Goal: Task Accomplishment & Management: Use online tool/utility

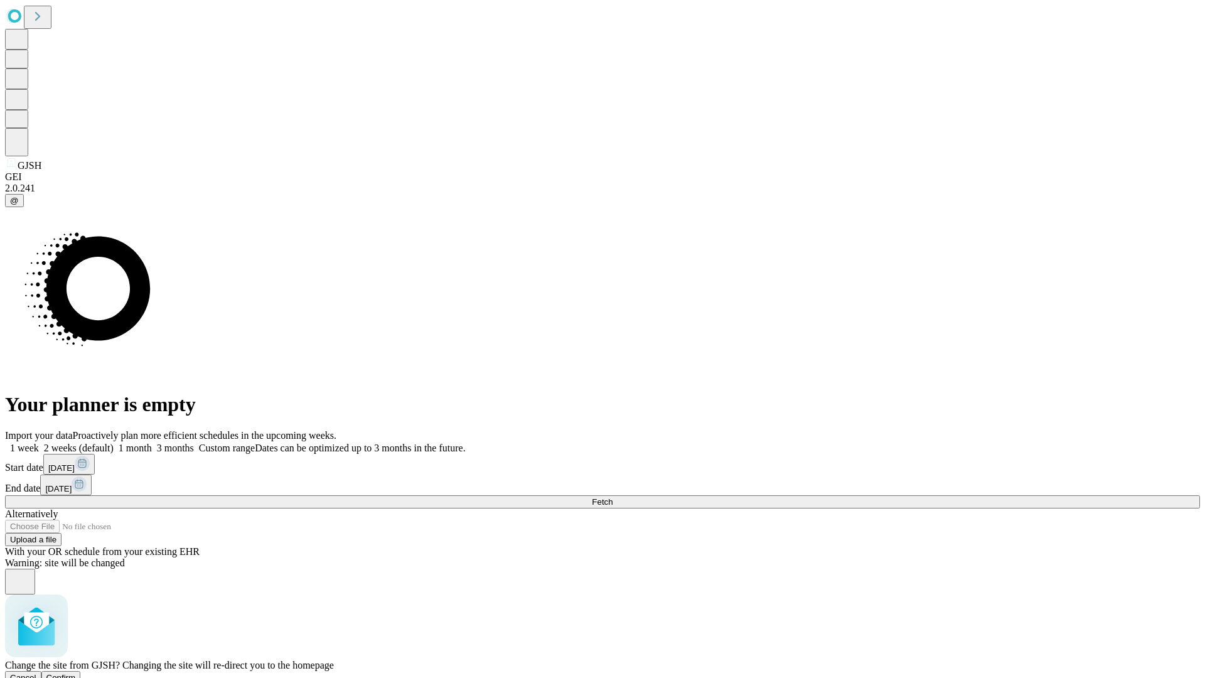
click at [76, 673] on span "Confirm" at bounding box center [61, 677] width 30 height 9
click at [114, 443] on label "2 weeks (default)" at bounding box center [76, 448] width 75 height 11
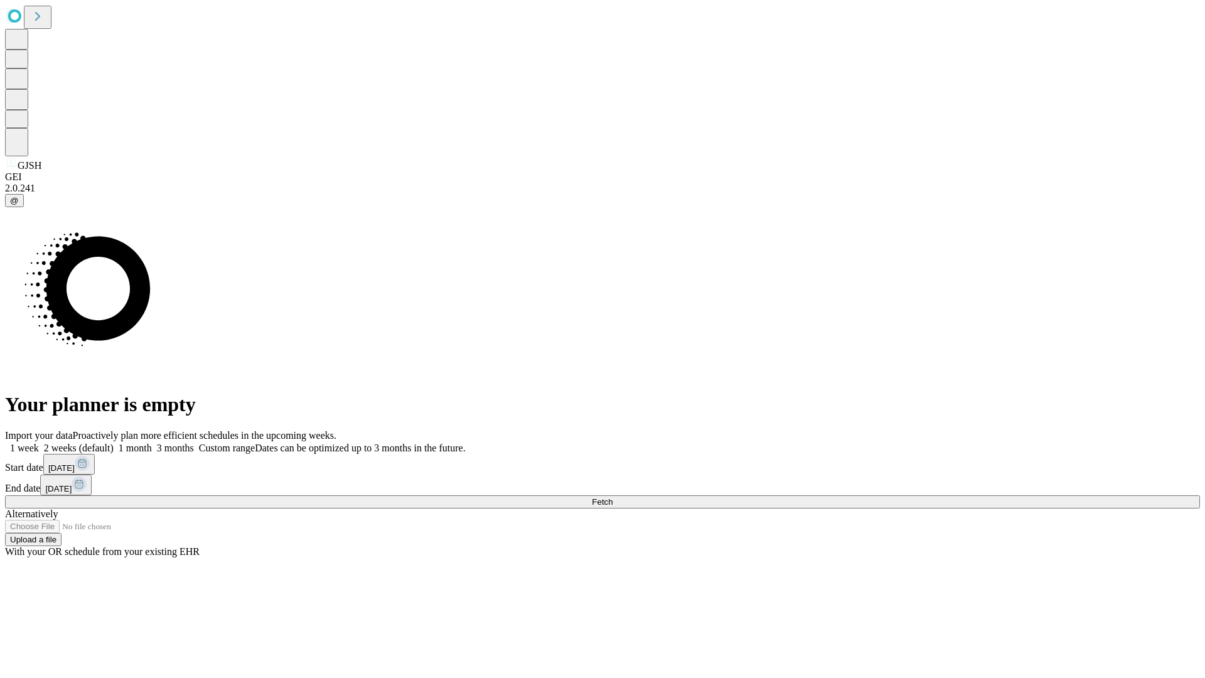
click at [613, 497] on span "Fetch" at bounding box center [602, 501] width 21 height 9
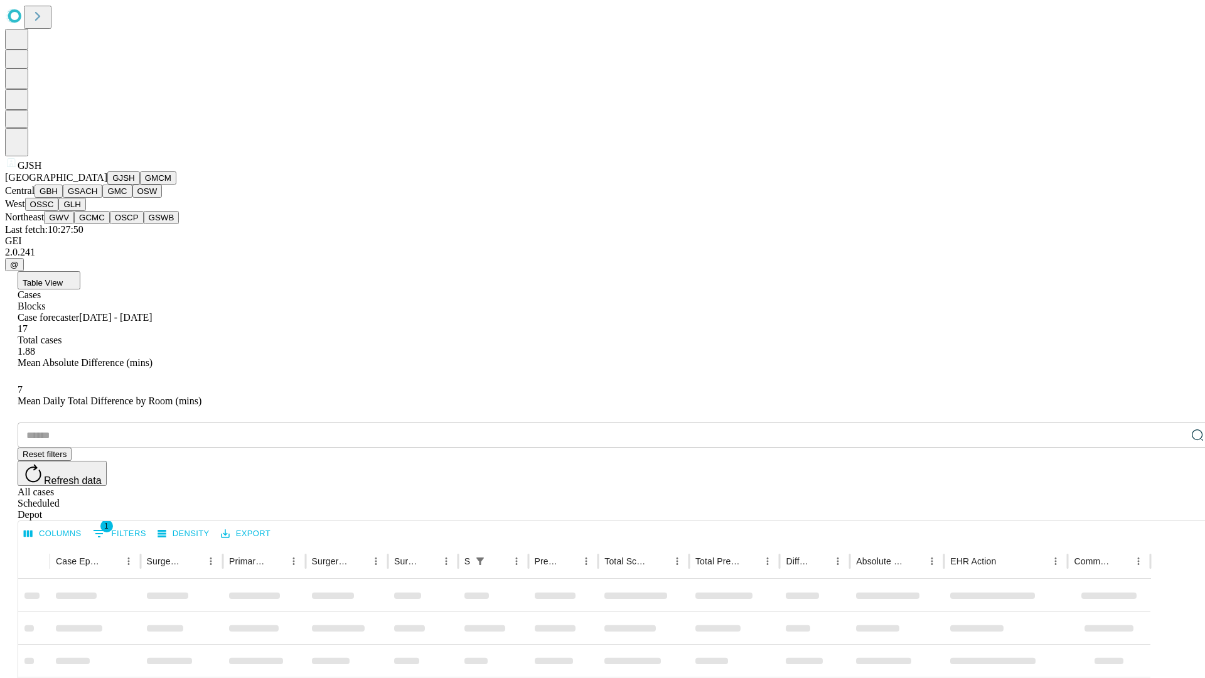
click at [140, 185] on button "GMCM" at bounding box center [158, 177] width 36 height 13
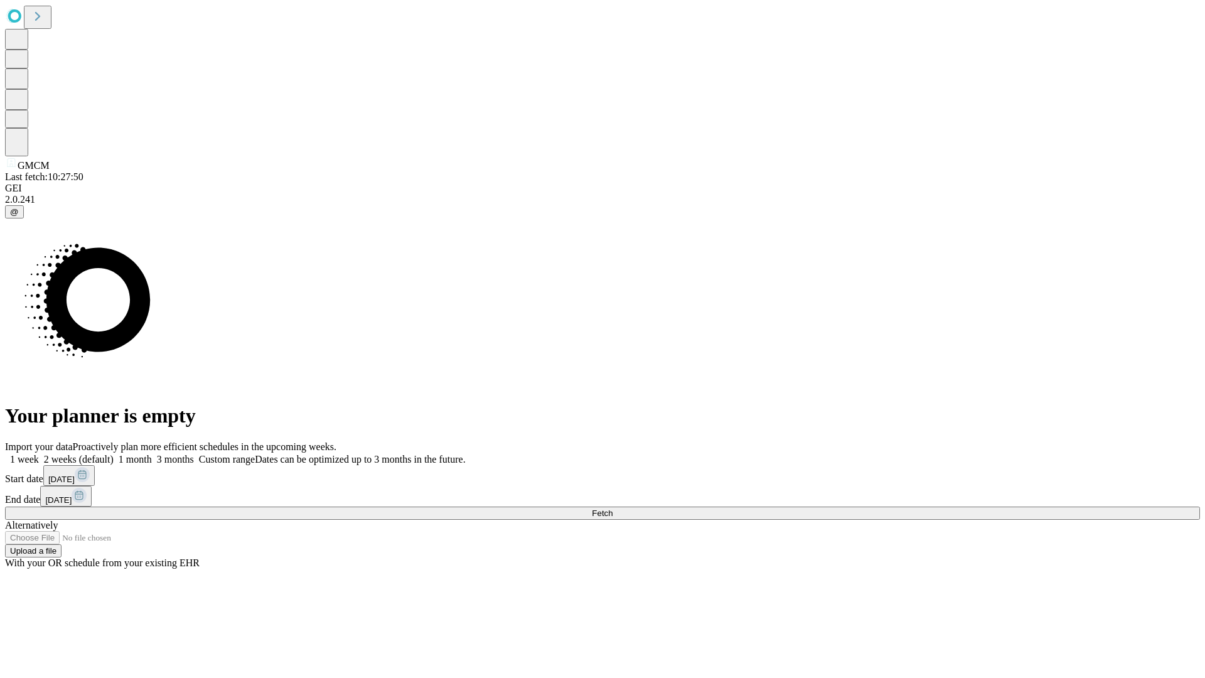
click at [114, 454] on label "2 weeks (default)" at bounding box center [76, 459] width 75 height 11
click at [613, 508] on span "Fetch" at bounding box center [602, 512] width 21 height 9
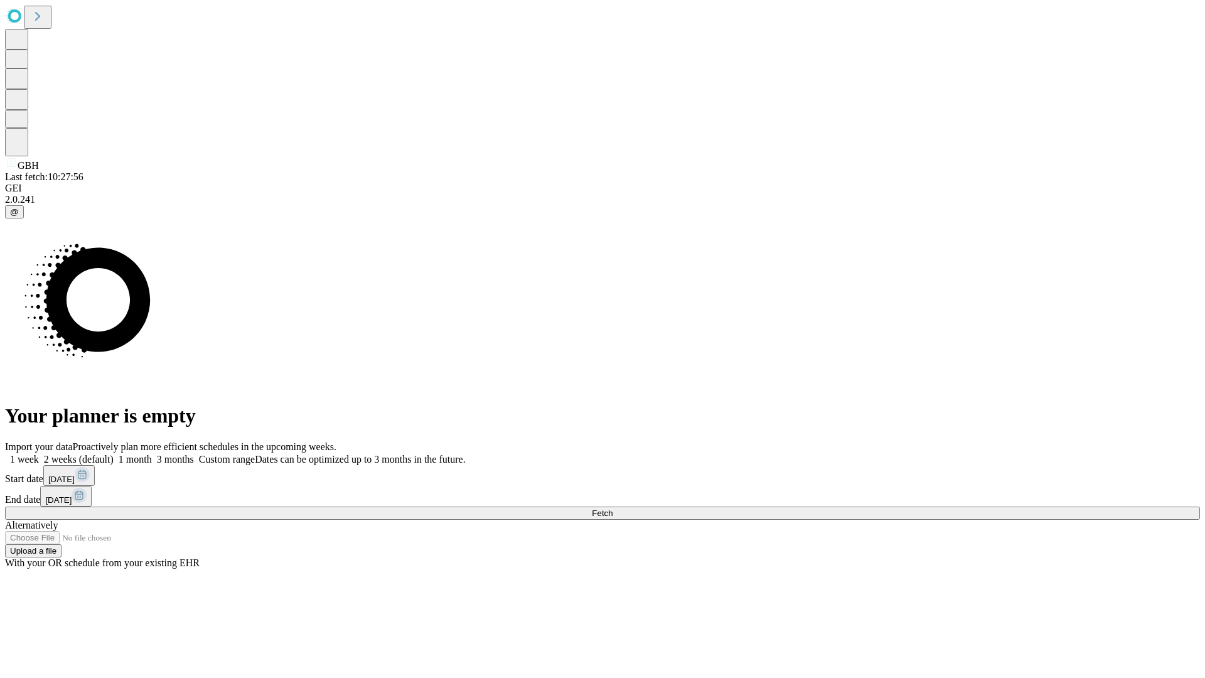
click at [613, 508] on span "Fetch" at bounding box center [602, 512] width 21 height 9
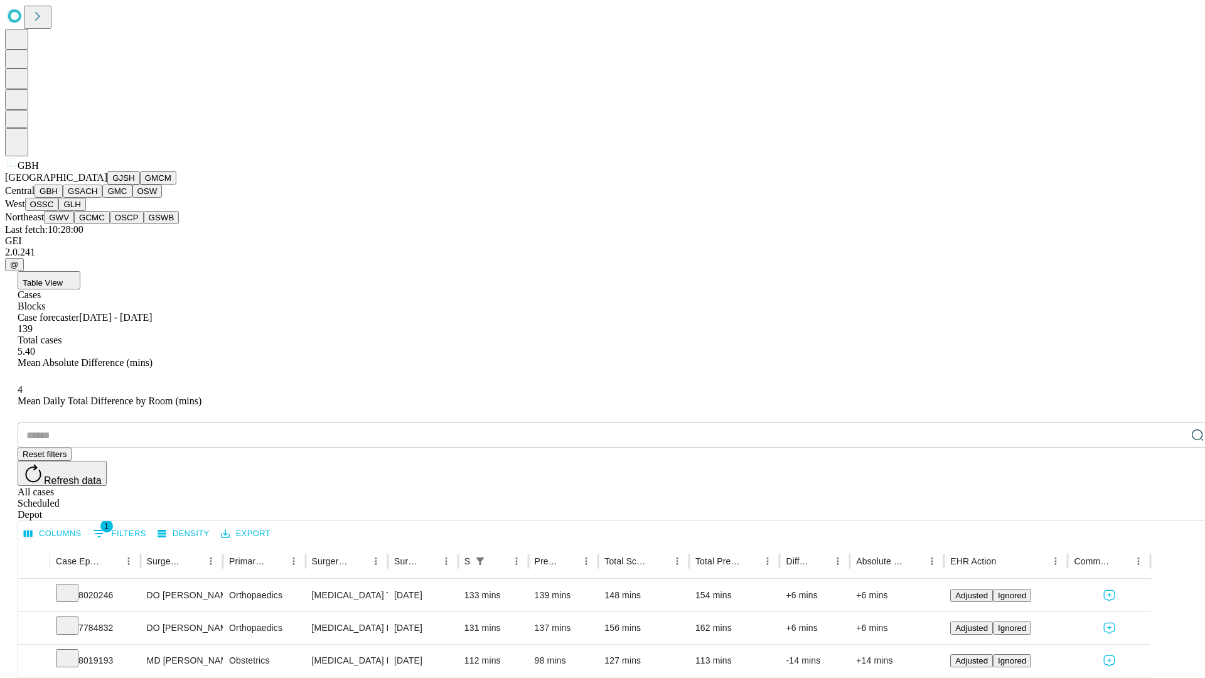
click at [97, 198] on button "GSACH" at bounding box center [83, 191] width 40 height 13
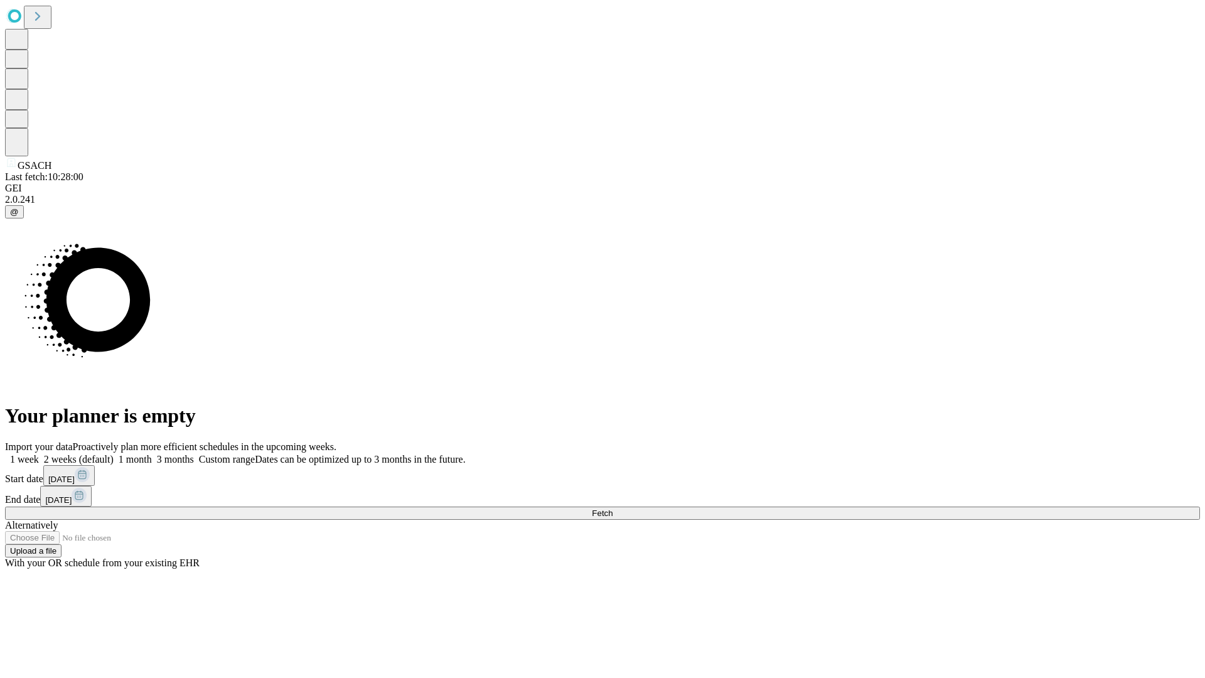
click at [114, 454] on label "2 weeks (default)" at bounding box center [76, 459] width 75 height 11
click at [613, 508] on span "Fetch" at bounding box center [602, 512] width 21 height 9
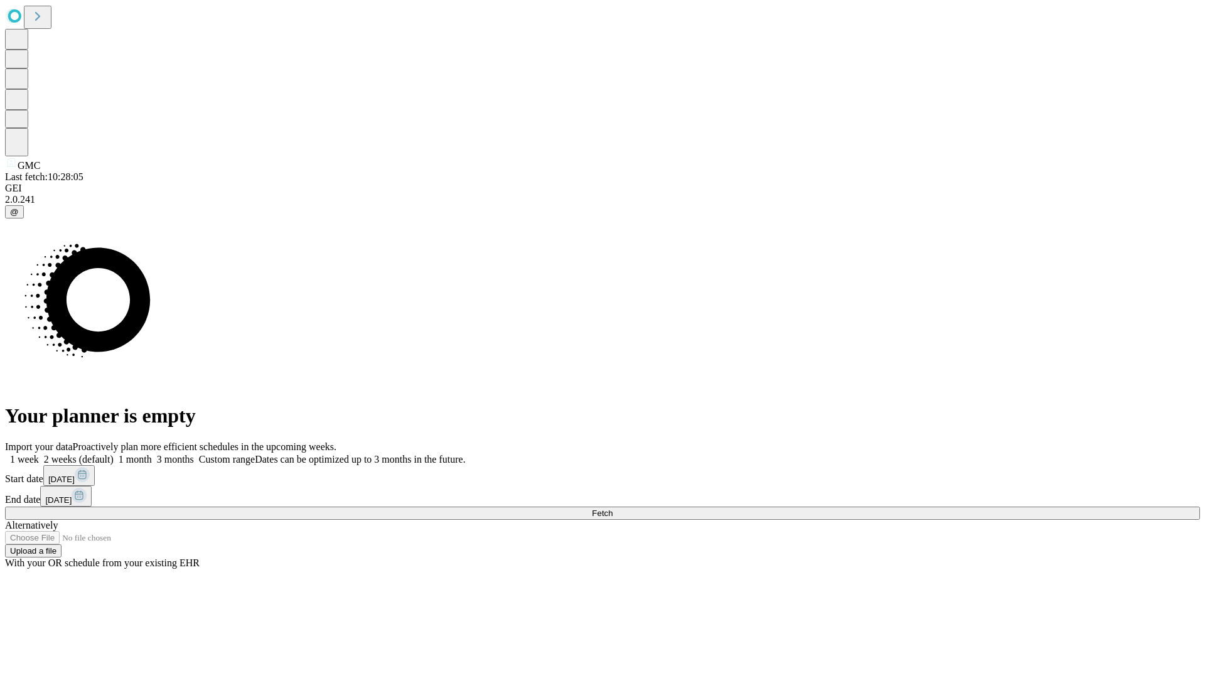
click at [114, 454] on label "2 weeks (default)" at bounding box center [76, 459] width 75 height 11
click at [613, 508] on span "Fetch" at bounding box center [602, 512] width 21 height 9
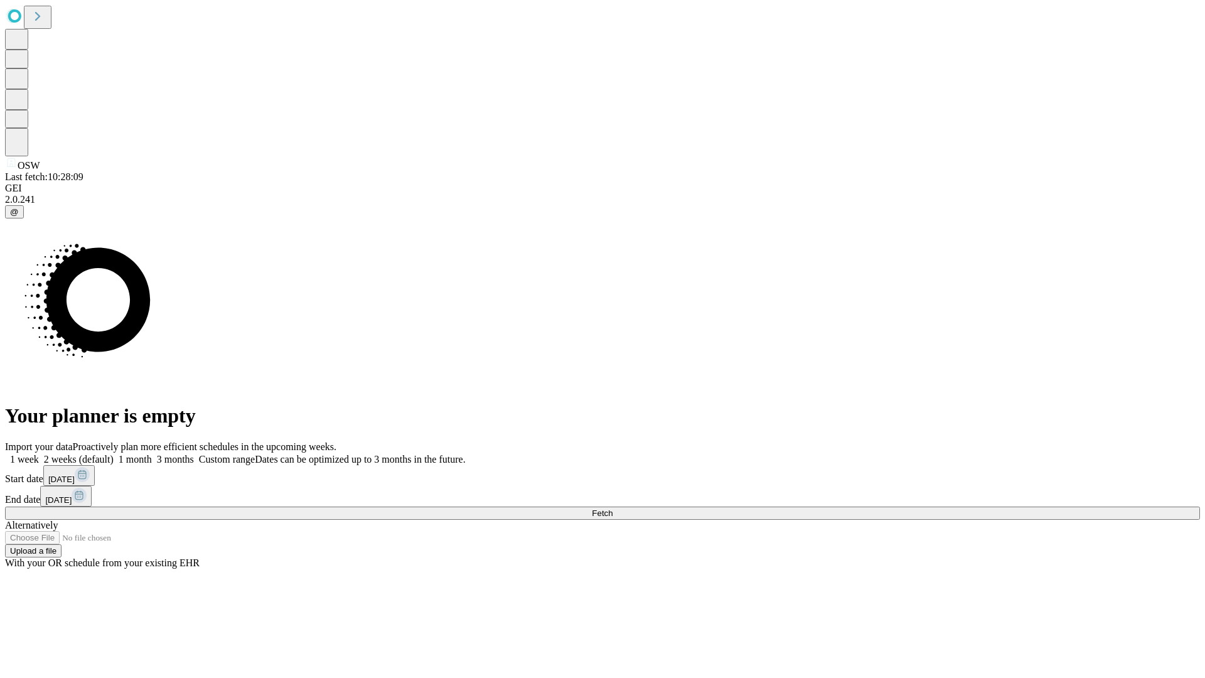
click at [613, 508] on span "Fetch" at bounding box center [602, 512] width 21 height 9
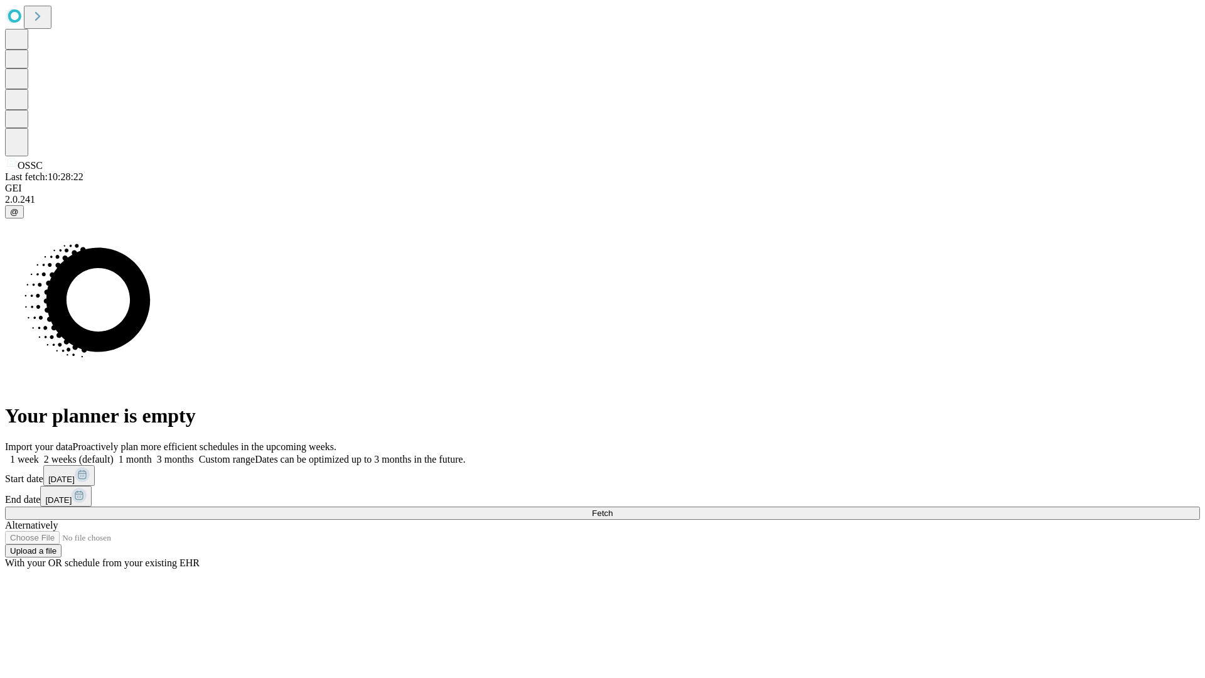
click at [114, 454] on label "2 weeks (default)" at bounding box center [76, 459] width 75 height 11
click at [613, 508] on span "Fetch" at bounding box center [602, 512] width 21 height 9
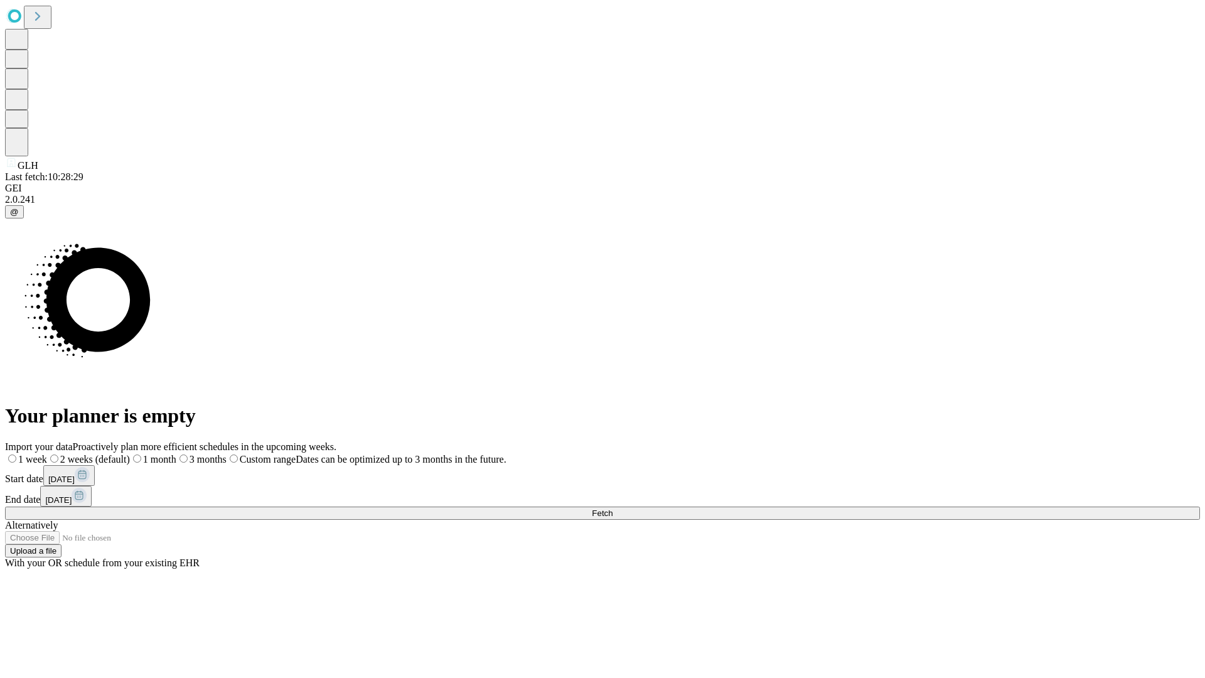
click at [130, 454] on label "2 weeks (default)" at bounding box center [88, 459] width 83 height 11
click at [613, 508] on span "Fetch" at bounding box center [602, 512] width 21 height 9
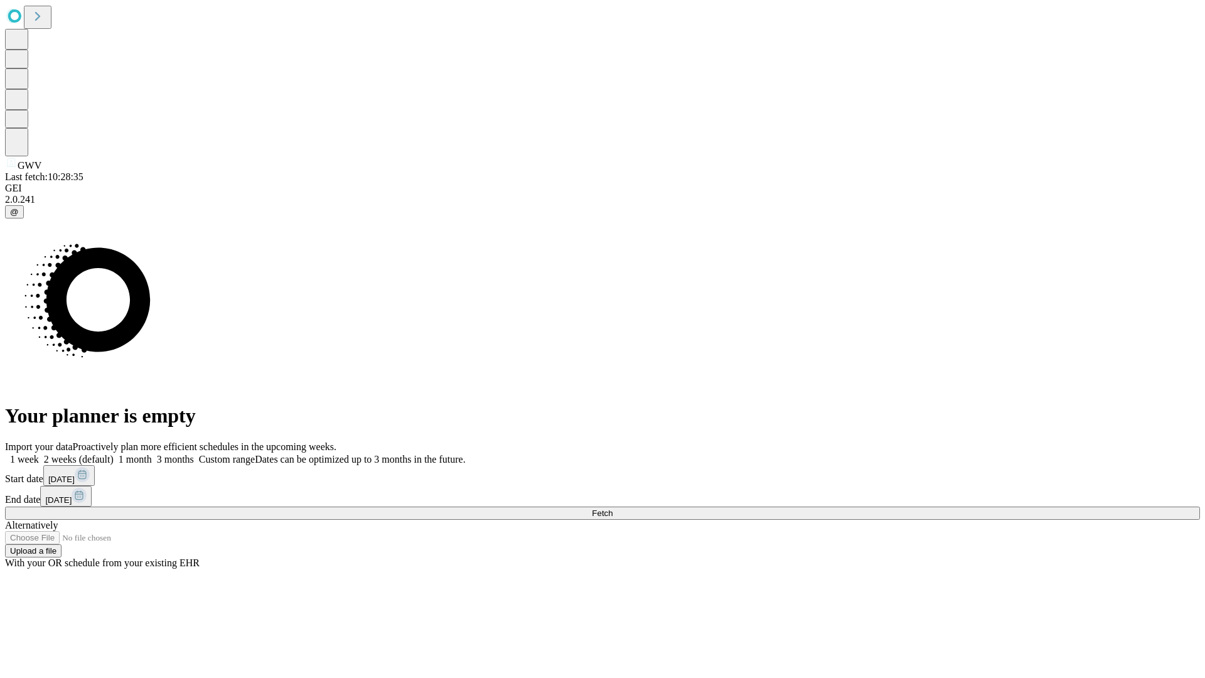
click at [114, 454] on label "2 weeks (default)" at bounding box center [76, 459] width 75 height 11
click at [613, 508] on span "Fetch" at bounding box center [602, 512] width 21 height 9
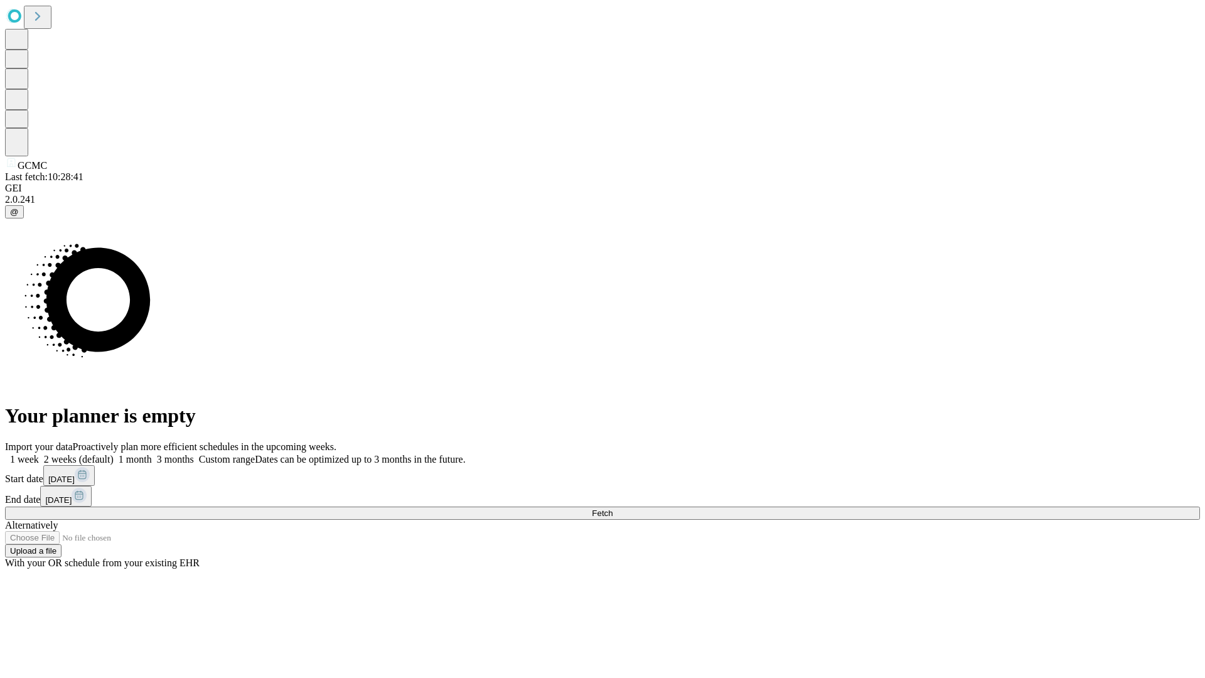
click at [114, 454] on label "2 weeks (default)" at bounding box center [76, 459] width 75 height 11
click at [613, 508] on span "Fetch" at bounding box center [602, 512] width 21 height 9
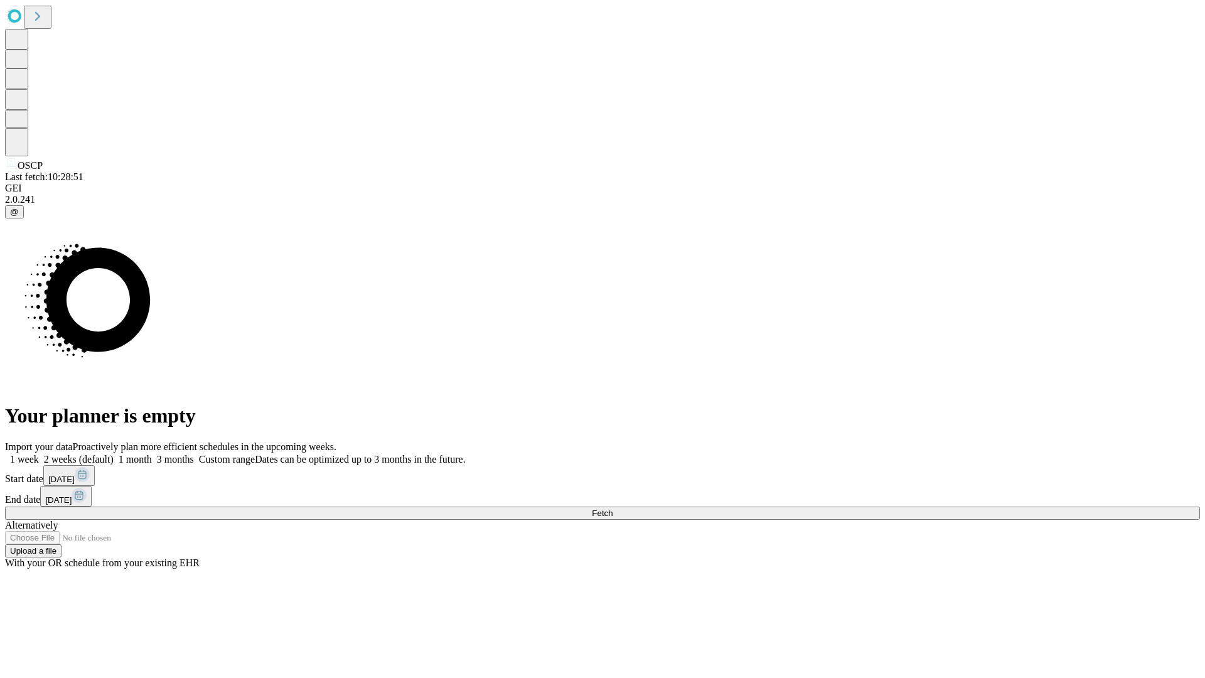
click at [613, 508] on span "Fetch" at bounding box center [602, 512] width 21 height 9
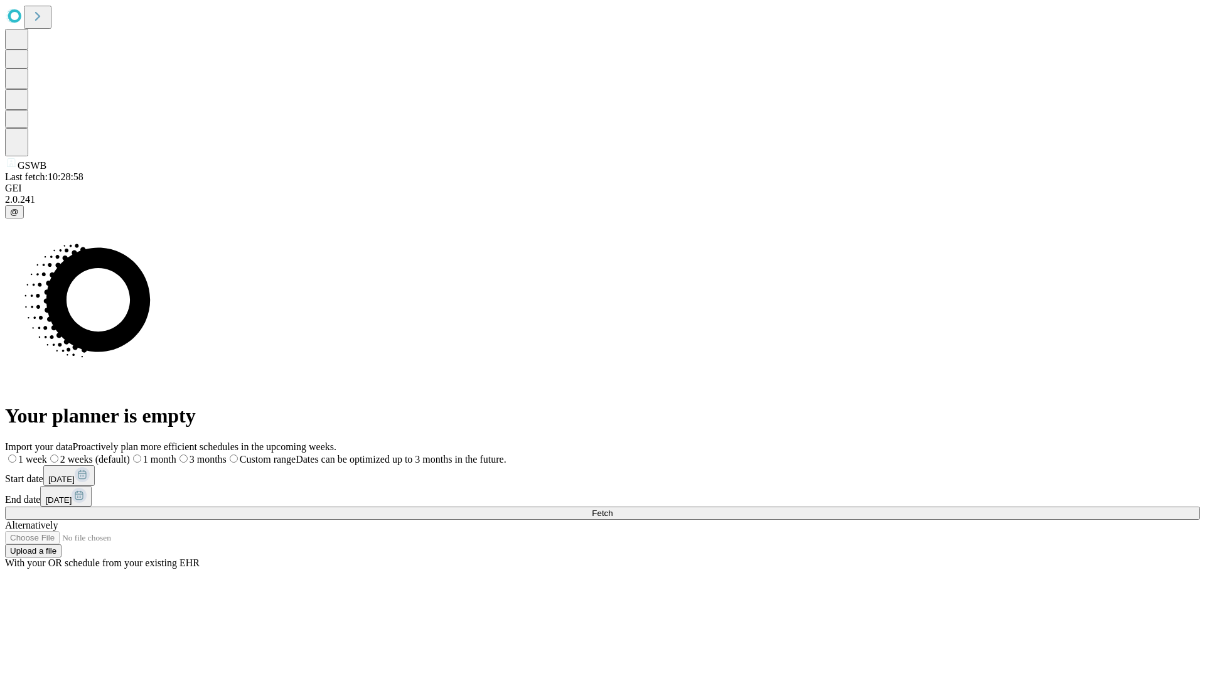
click at [130, 454] on label "2 weeks (default)" at bounding box center [88, 459] width 83 height 11
click at [613, 508] on span "Fetch" at bounding box center [602, 512] width 21 height 9
